Goal: Find specific page/section: Find specific page/section

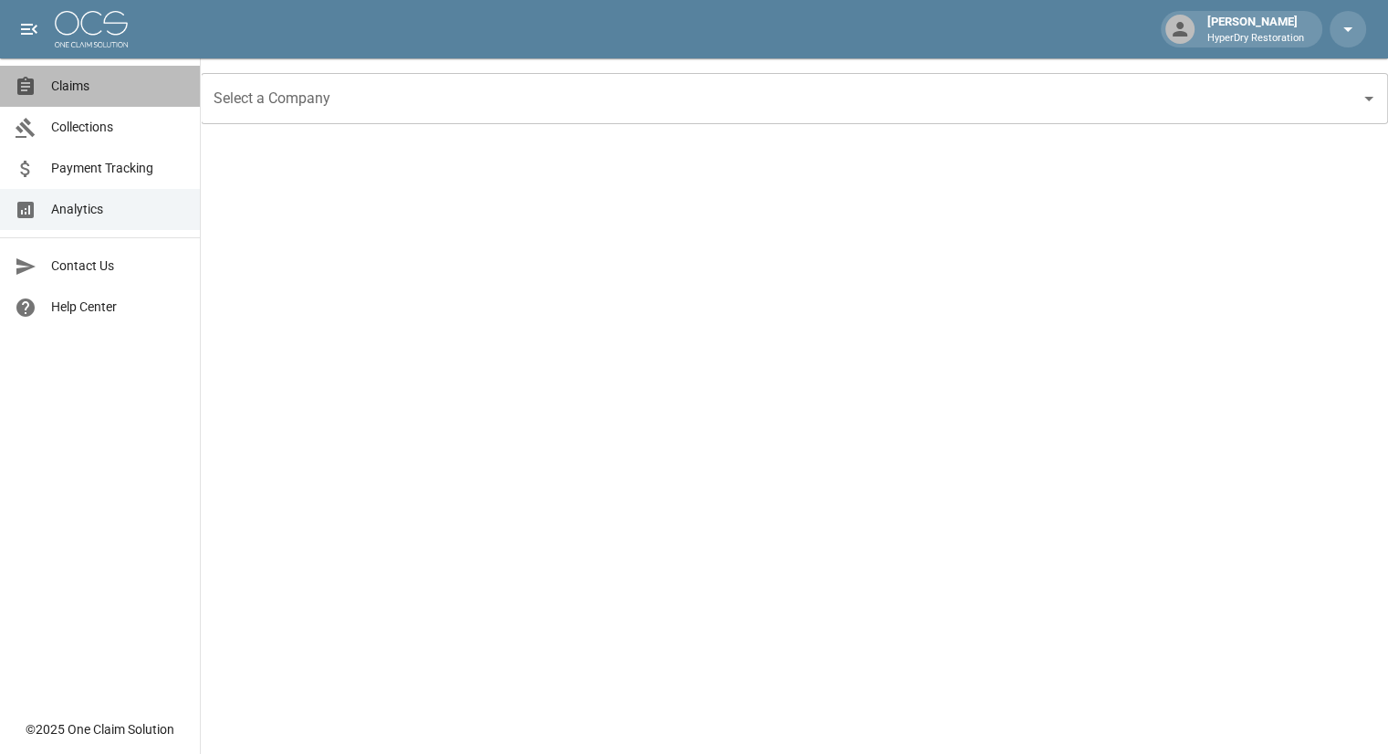
click at [97, 96] on link "Claims" at bounding box center [100, 86] width 200 height 41
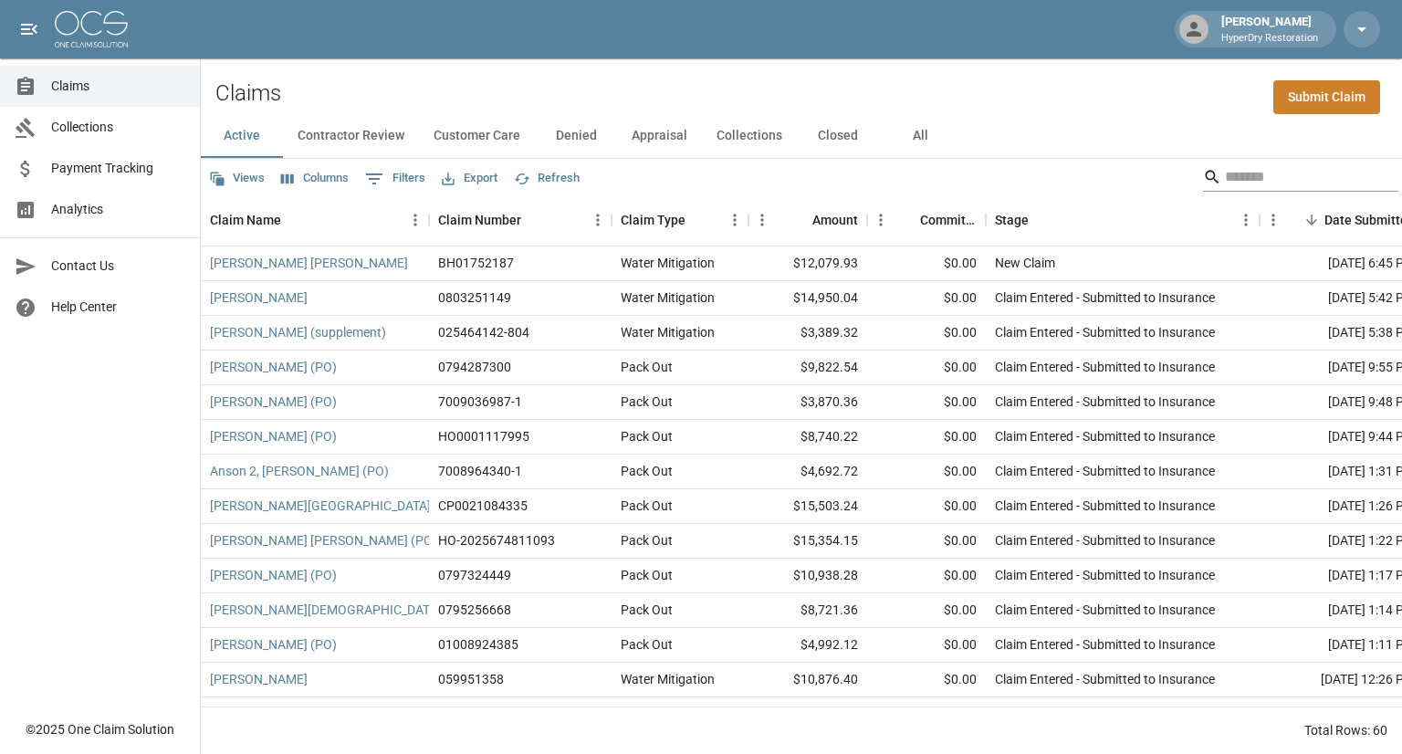
click at [1261, 178] on input "Search" at bounding box center [1298, 176] width 146 height 29
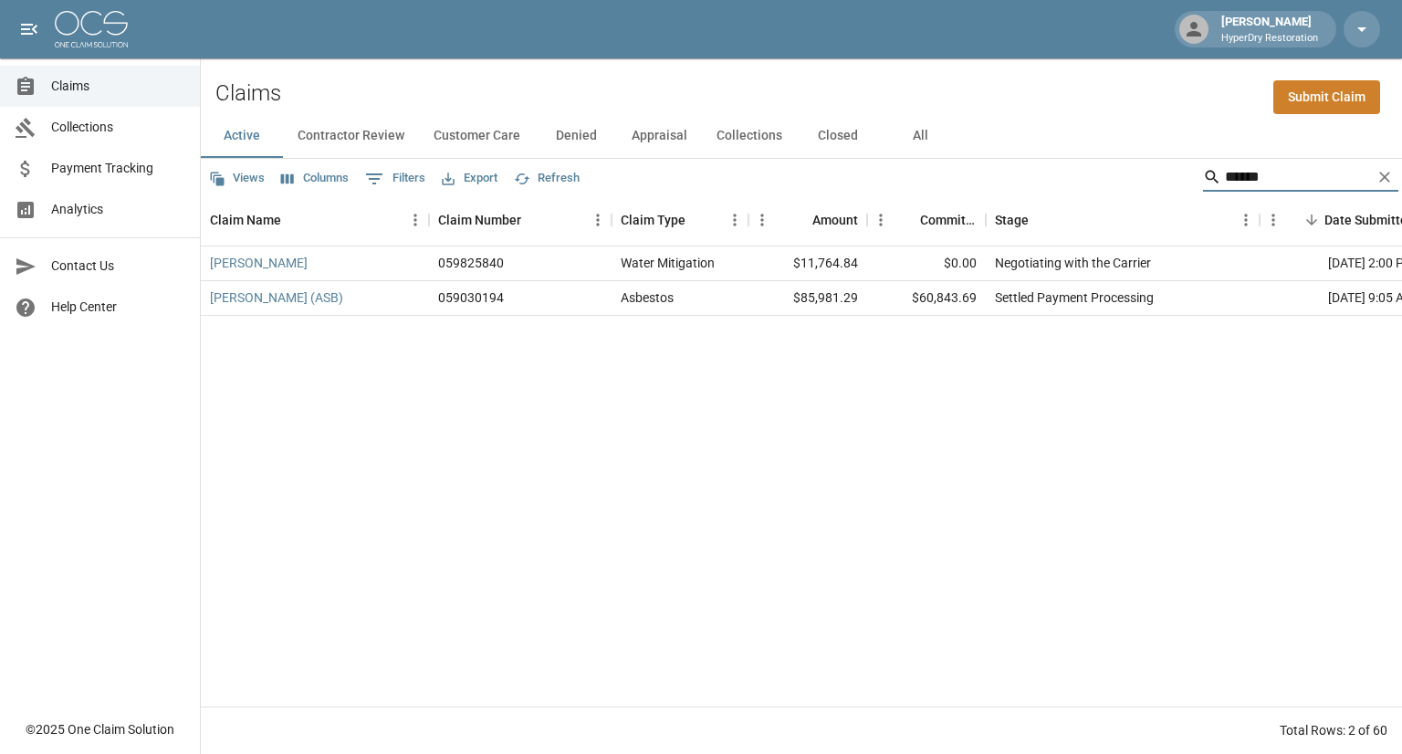
type input "******"
click at [905, 135] on button "All" at bounding box center [920, 136] width 82 height 44
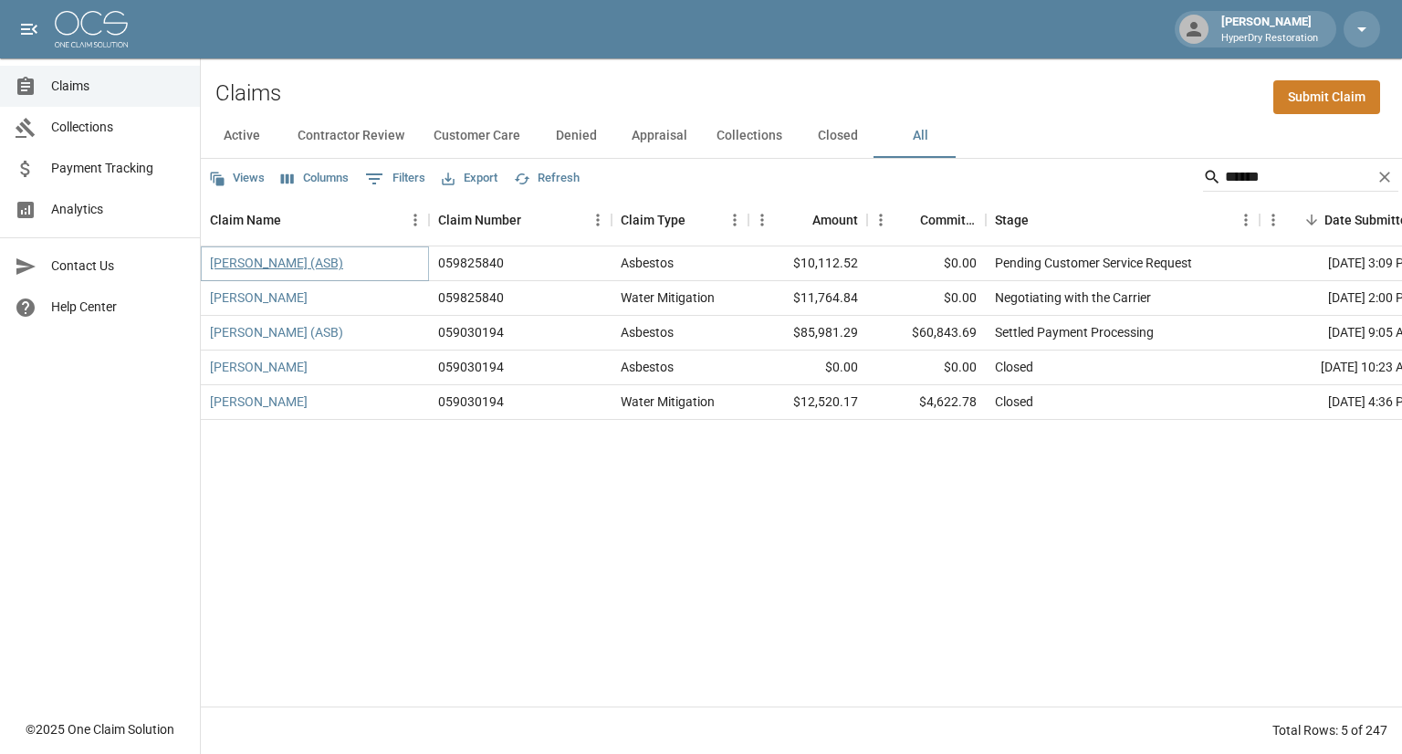
click at [294, 260] on link "[PERSON_NAME] (ASB)" at bounding box center [276, 263] width 133 height 18
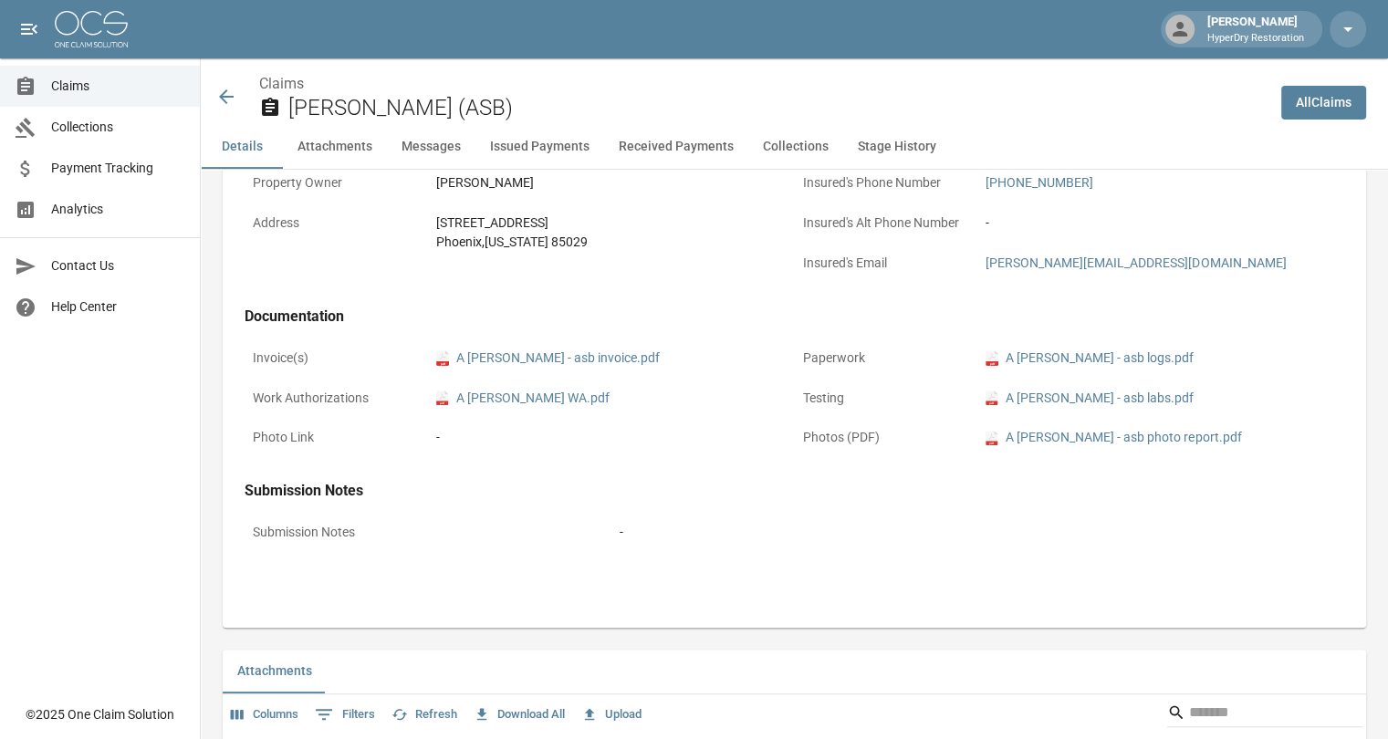
scroll to position [579, 0]
click at [1121, 401] on link "pdf A [PERSON_NAME] - asb labs.pdf" at bounding box center [1089, 399] width 208 height 19
click at [1075, 359] on link "pdf A [PERSON_NAME] - asb logs.pdf" at bounding box center [1089, 358] width 208 height 19
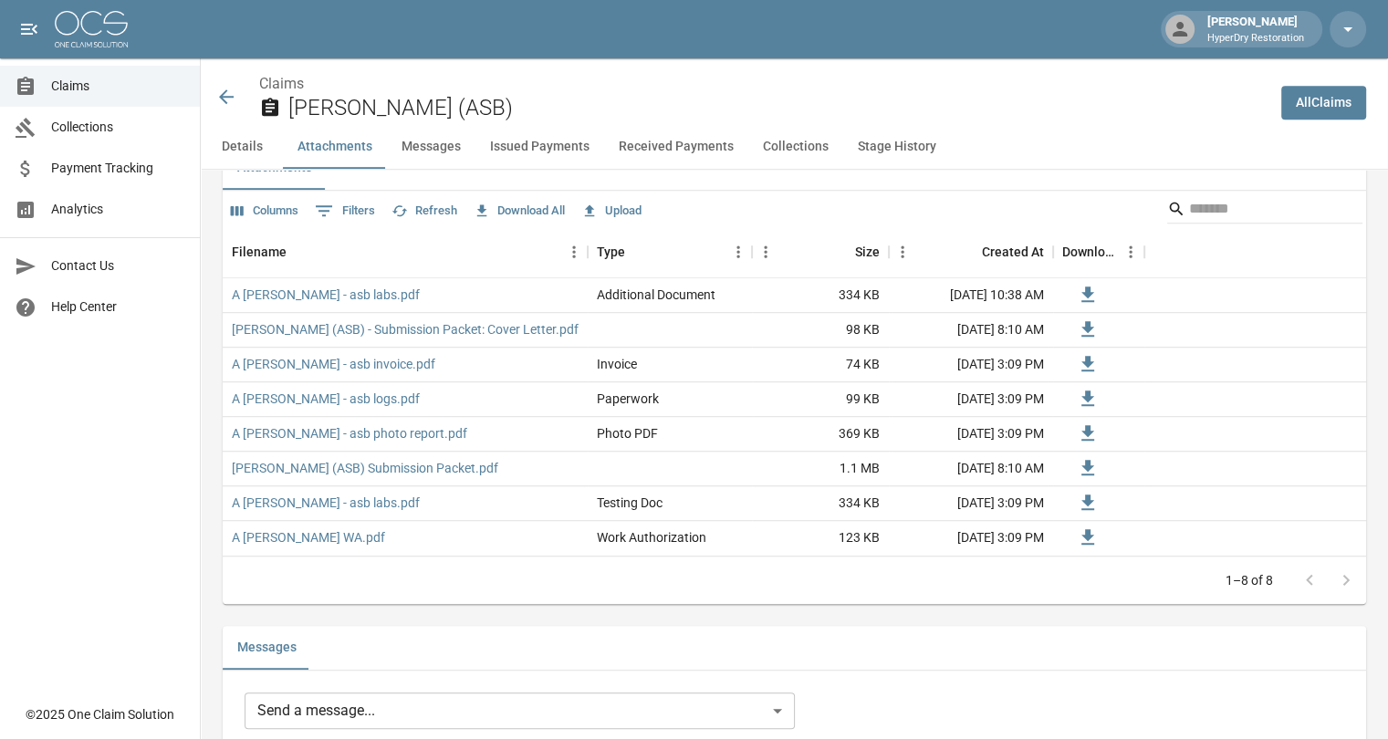
scroll to position [1084, 0]
click at [363, 293] on link "A [PERSON_NAME] - asb labs.pdf" at bounding box center [326, 295] width 188 height 18
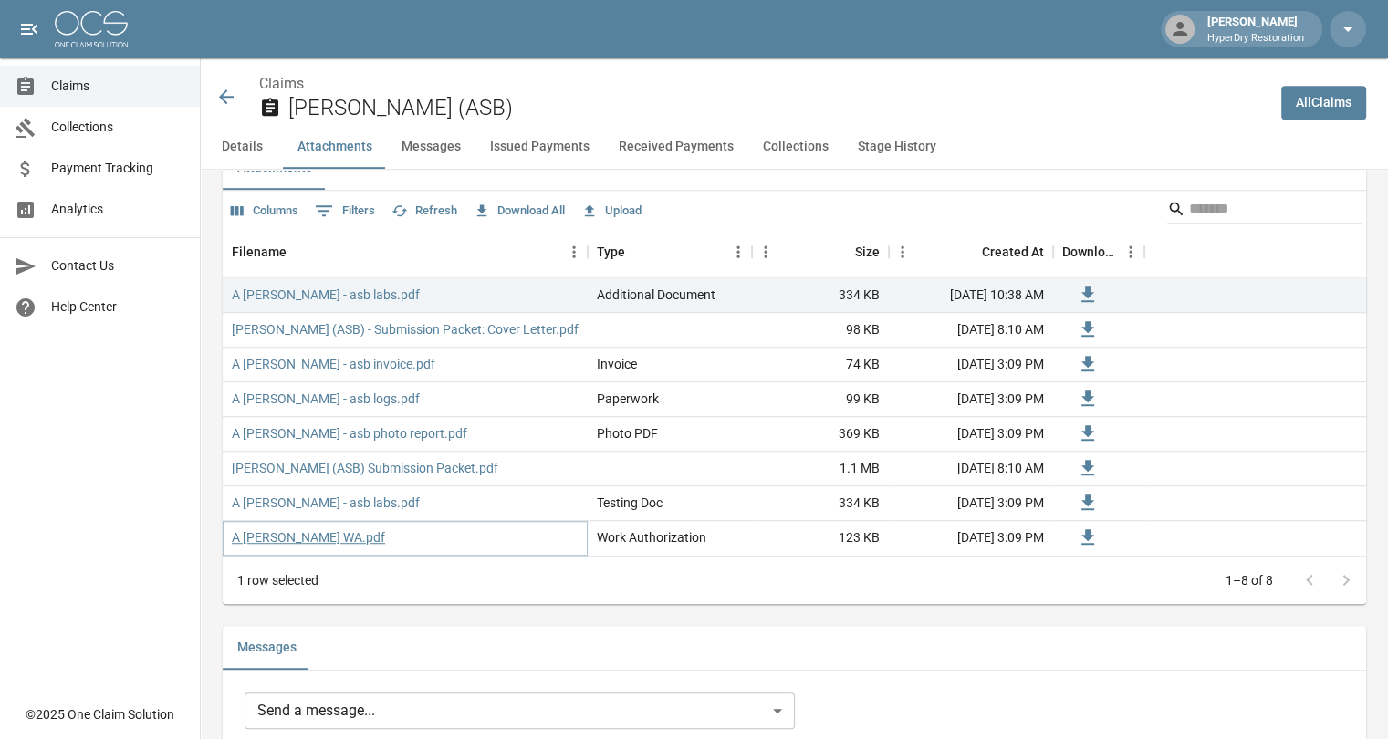
click at [331, 537] on link "A [PERSON_NAME] WA.pdf" at bounding box center [308, 537] width 153 height 18
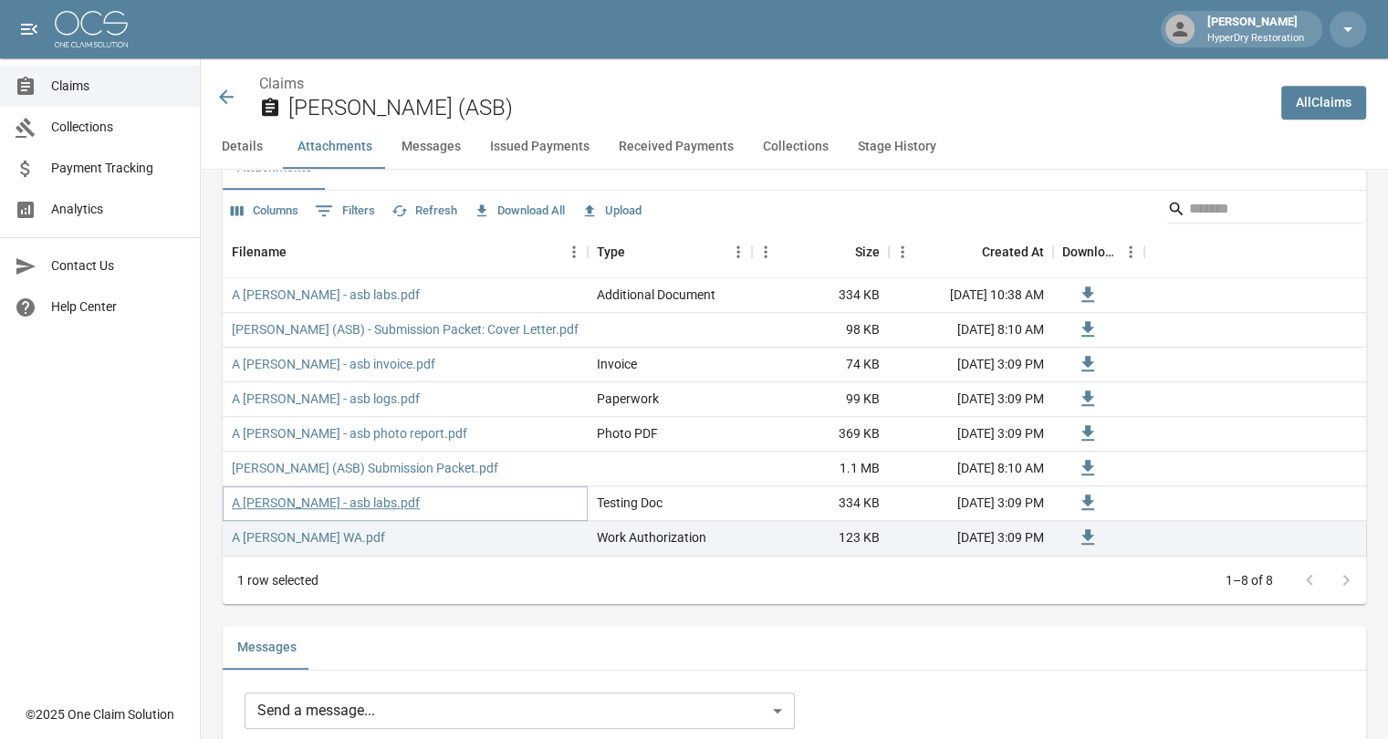
click at [365, 501] on link "A [PERSON_NAME] - asb labs.pdf" at bounding box center [326, 503] width 188 height 18
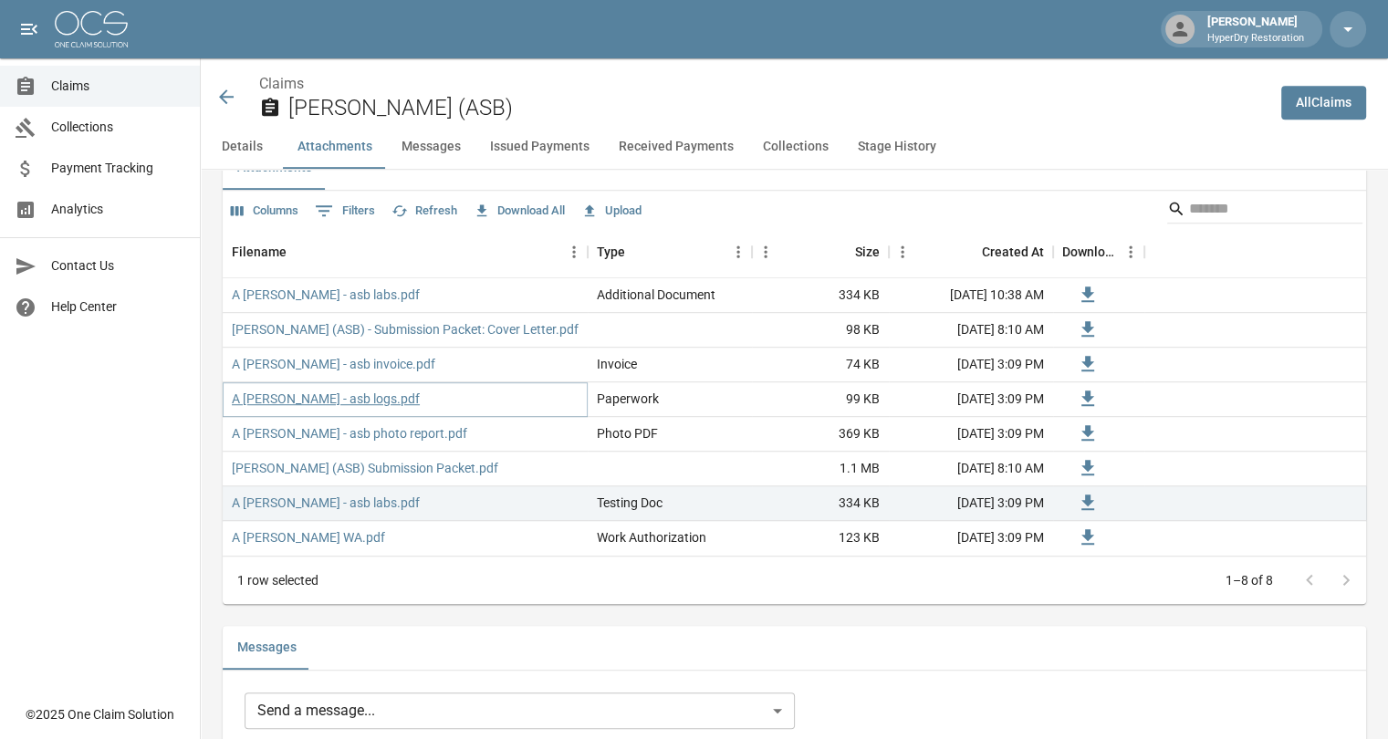
click at [365, 401] on link "A [PERSON_NAME] - asb logs.pdf" at bounding box center [326, 399] width 188 height 18
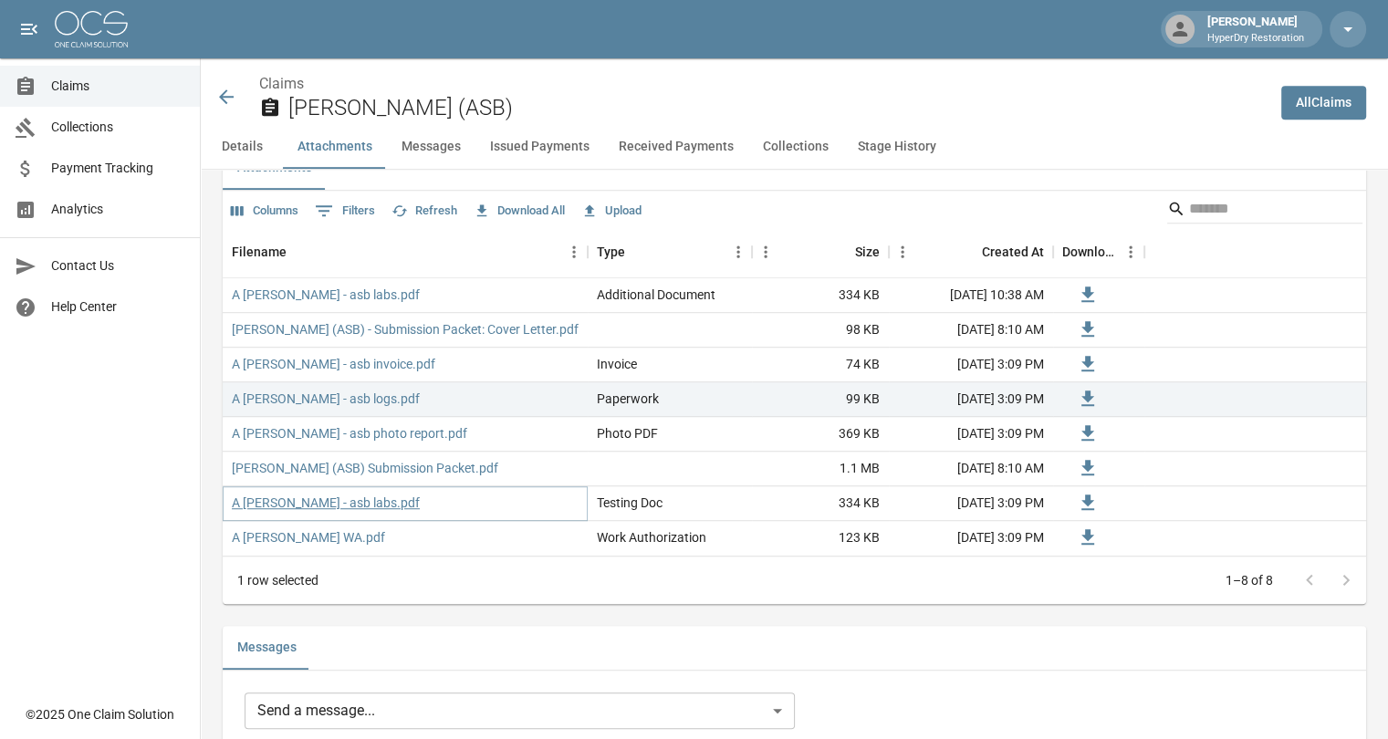
click at [357, 506] on link "A [PERSON_NAME] - asb labs.pdf" at bounding box center [326, 503] width 188 height 18
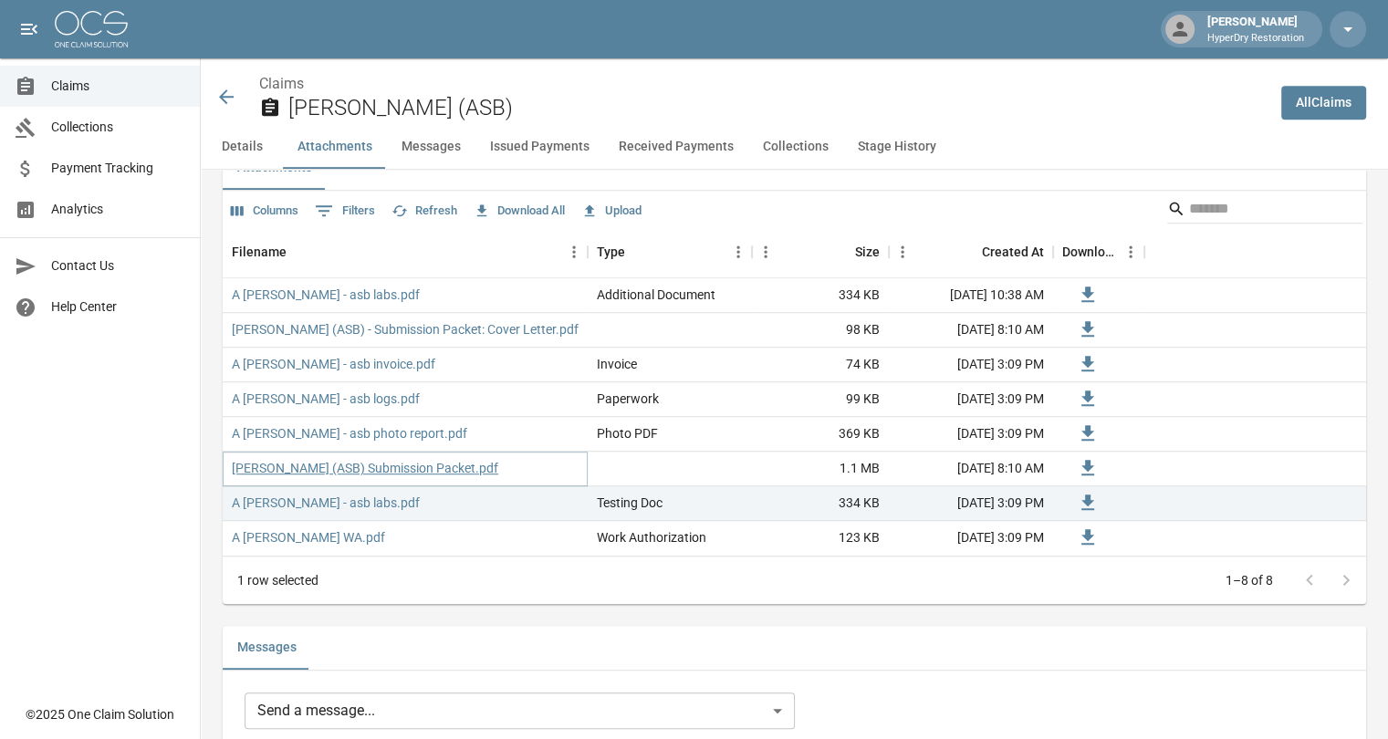
click at [401, 472] on link "[PERSON_NAME] (ASB) Submission Packet.pdf" at bounding box center [365, 468] width 266 height 18
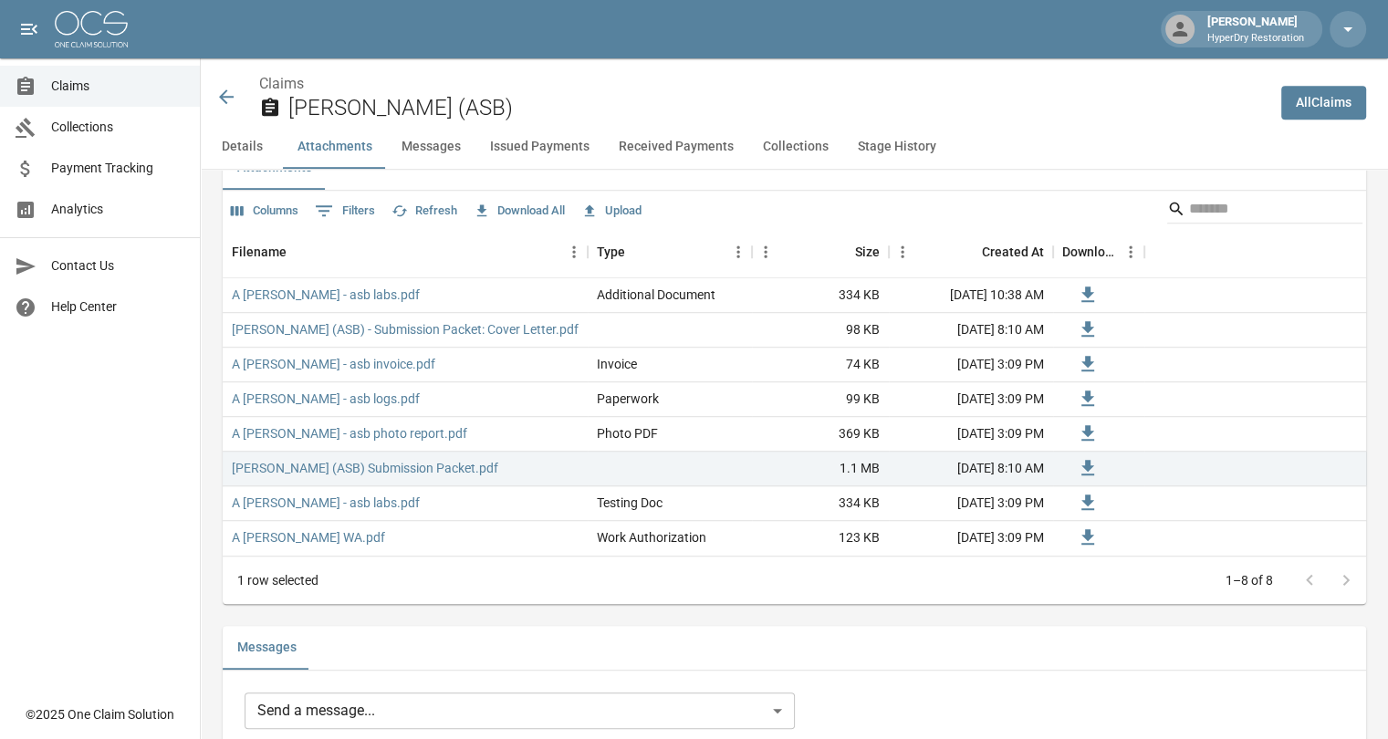
click at [226, 95] on icon at bounding box center [226, 97] width 22 height 22
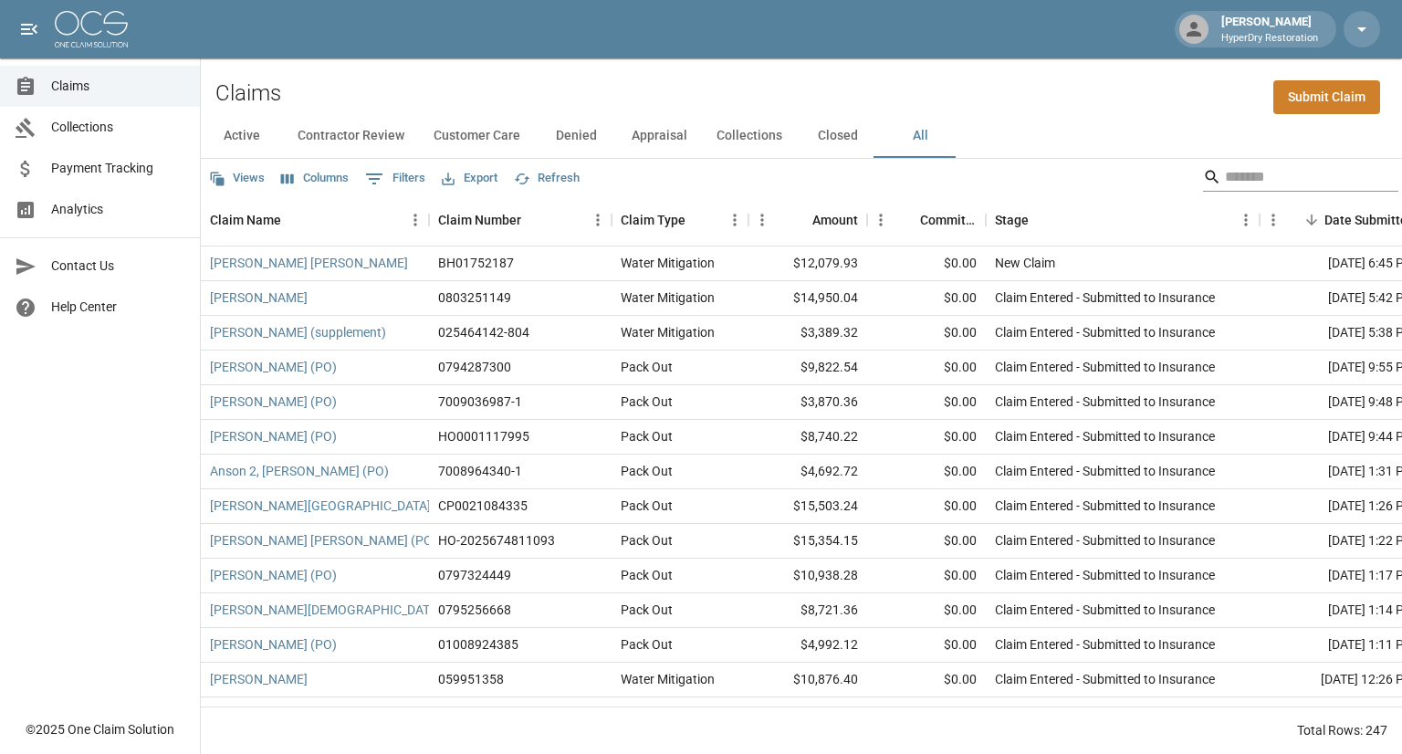
click at [1225, 172] on input "Search" at bounding box center [1298, 176] width 146 height 29
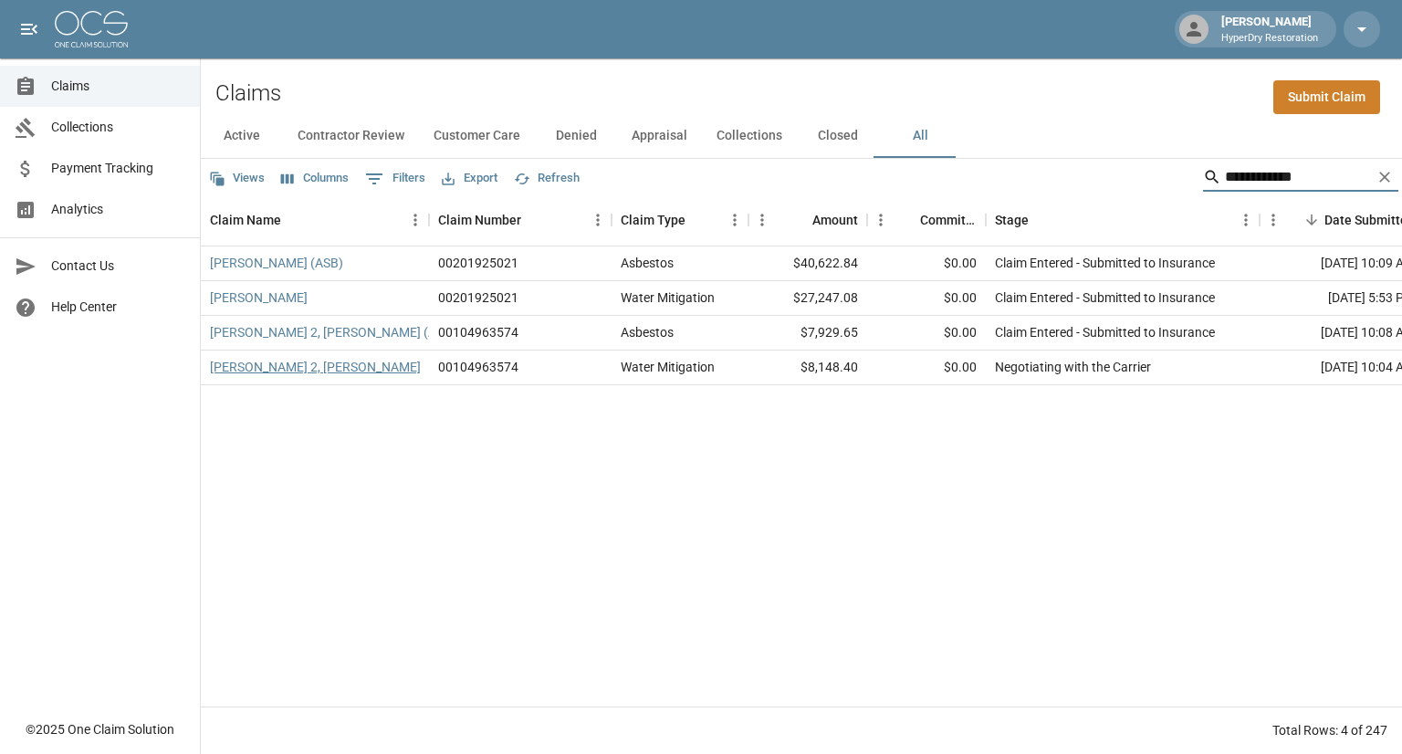
type input "**********"
click at [286, 370] on link "[PERSON_NAME] 2, [PERSON_NAME]" at bounding box center [315, 367] width 211 height 18
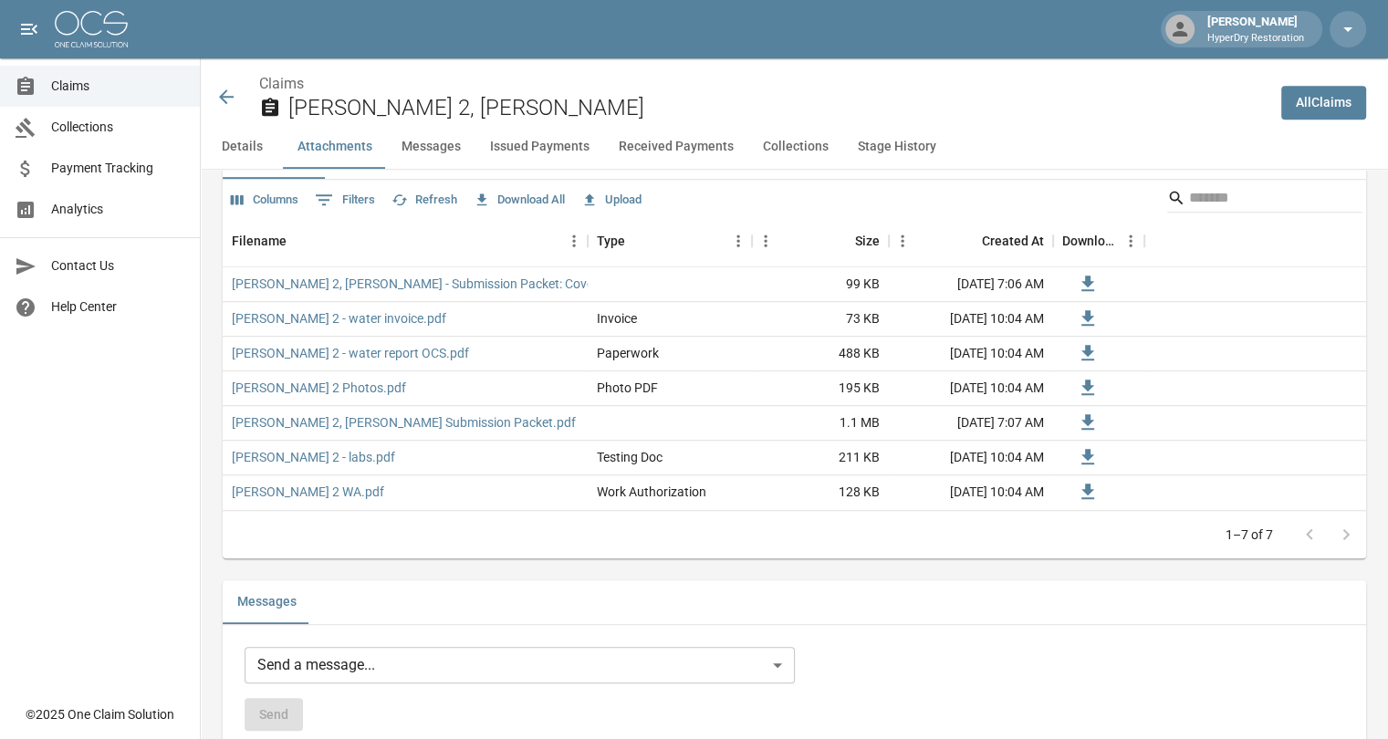
scroll to position [1094, 0]
click at [237, 96] on div "[PERSON_NAME] 2, [PERSON_NAME]" at bounding box center [740, 97] width 1051 height 48
click at [226, 96] on icon at bounding box center [226, 96] width 15 height 15
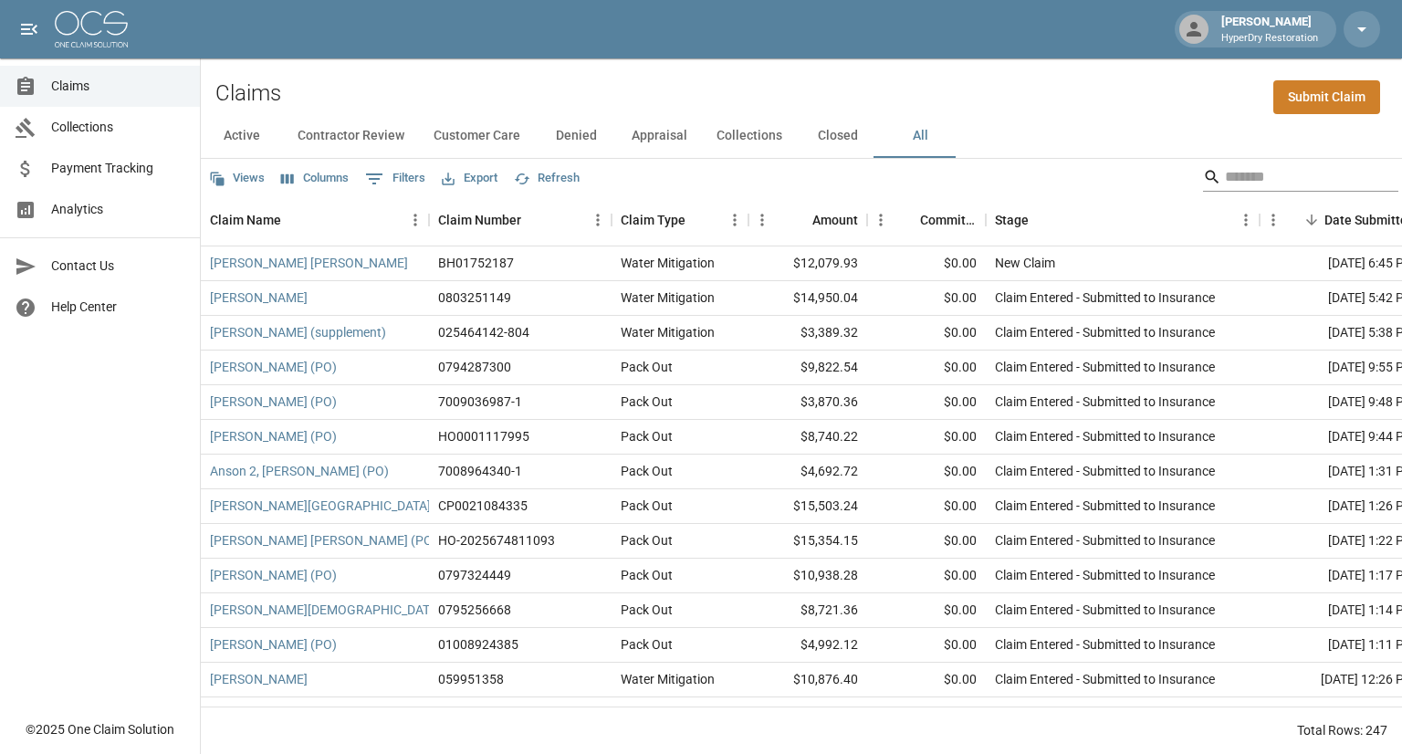
click at [1256, 167] on input "Search" at bounding box center [1298, 176] width 146 height 29
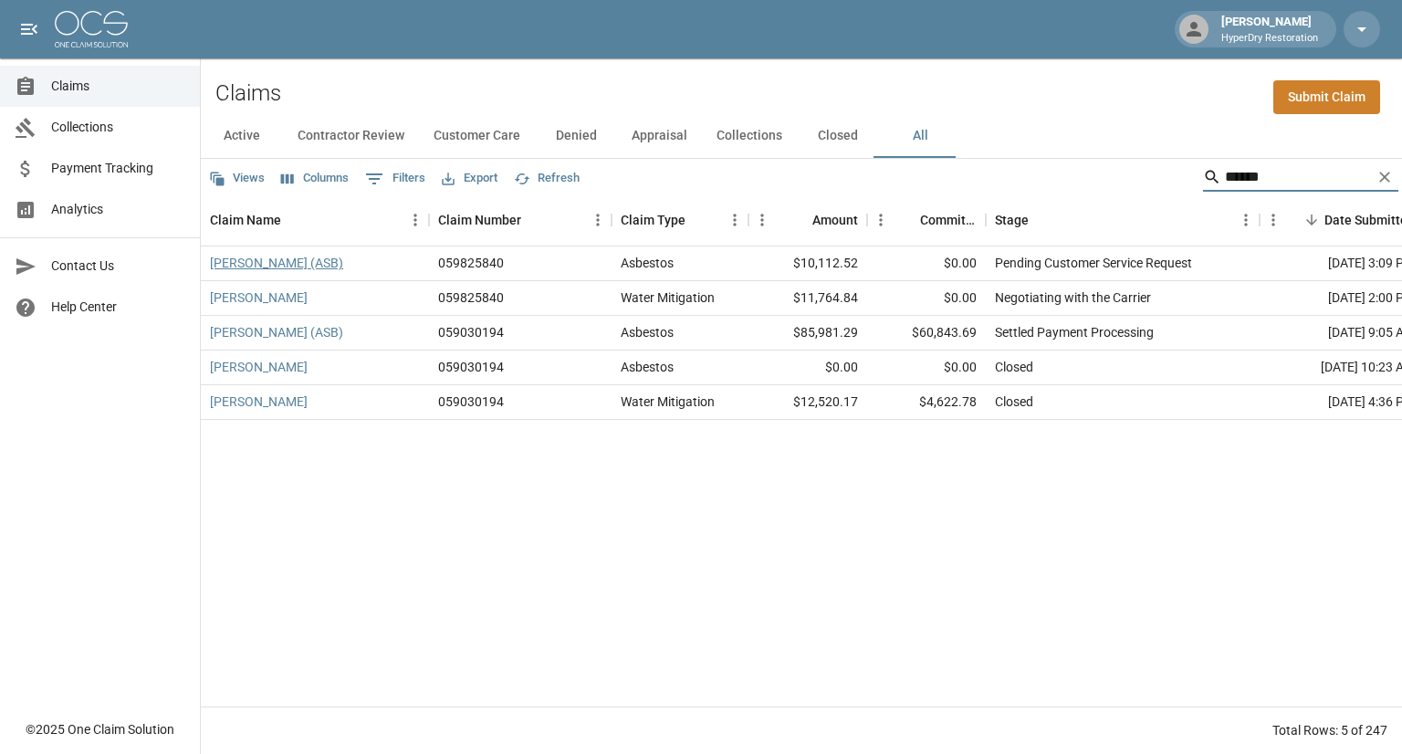
type input "******"
click at [330, 267] on link "[PERSON_NAME] (ASB)" at bounding box center [276, 263] width 133 height 18
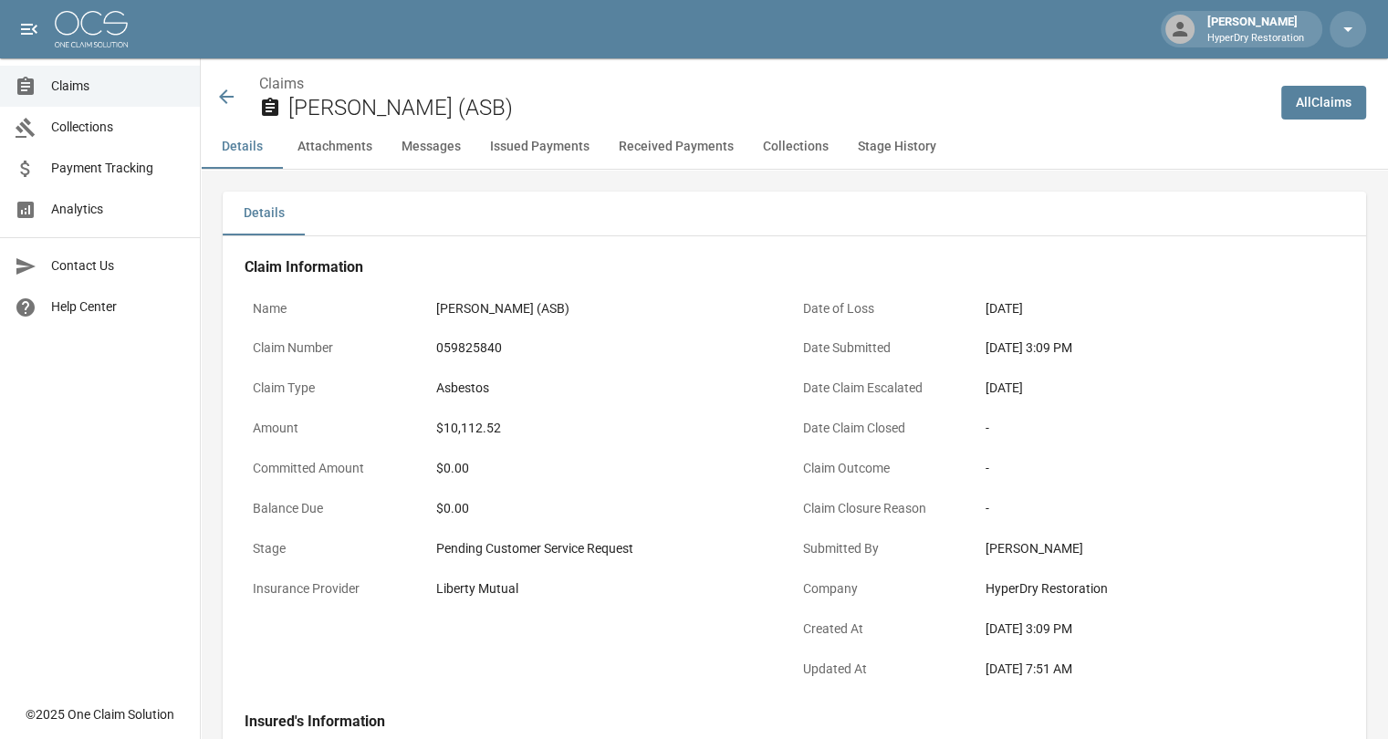
click at [227, 95] on icon at bounding box center [226, 97] width 22 height 22
